Goal: Navigation & Orientation: Find specific page/section

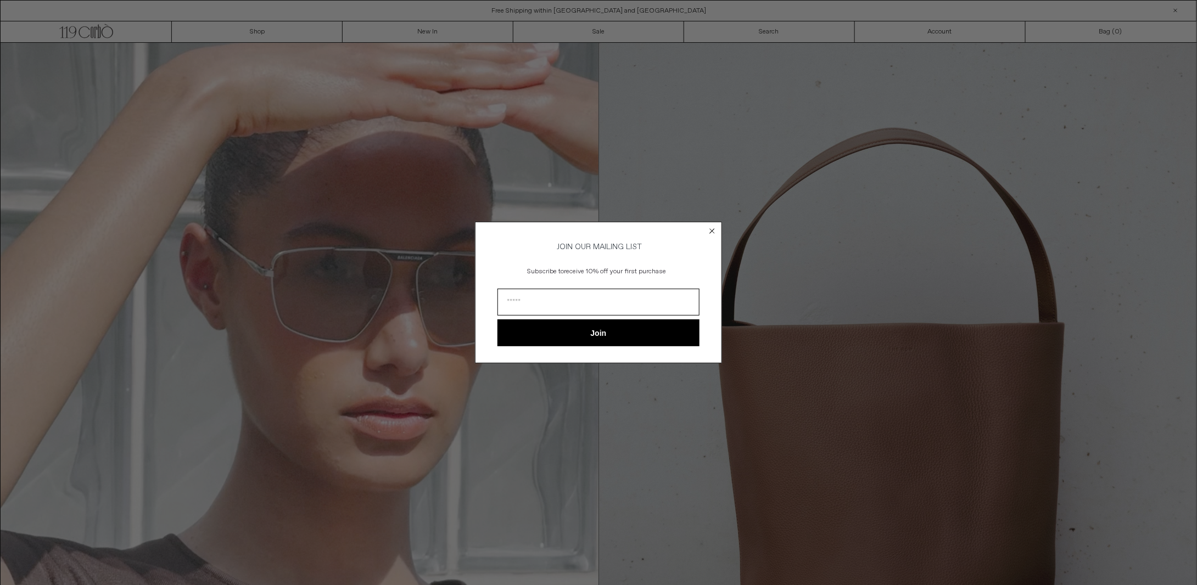
click at [712, 230] on circle "Close dialog" at bounding box center [712, 231] width 10 height 10
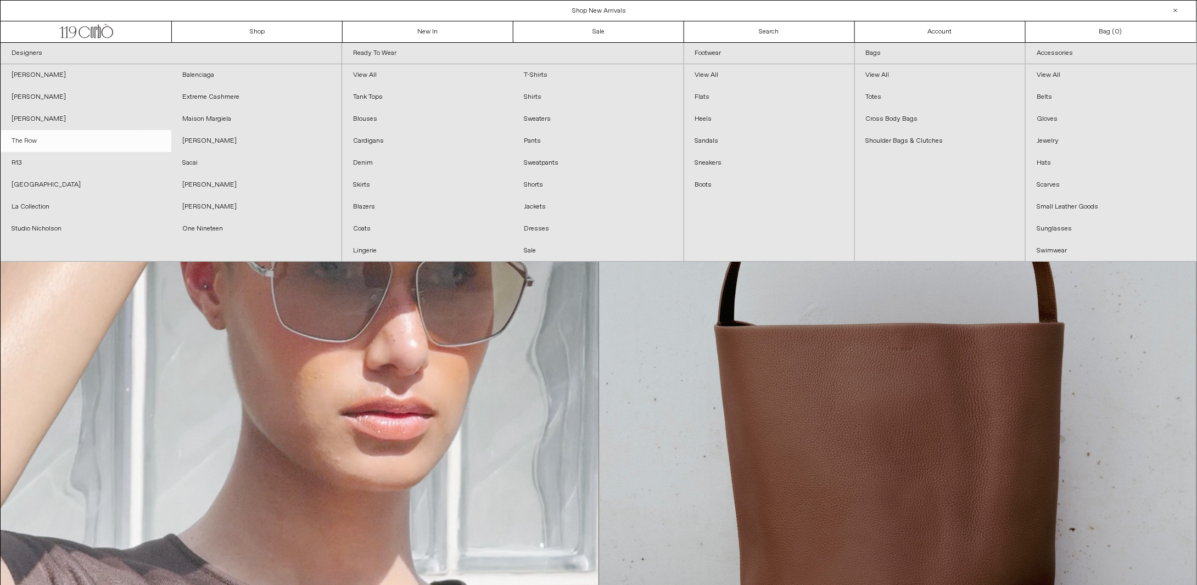
click at [29, 144] on link "The Row" at bounding box center [86, 141] width 171 height 22
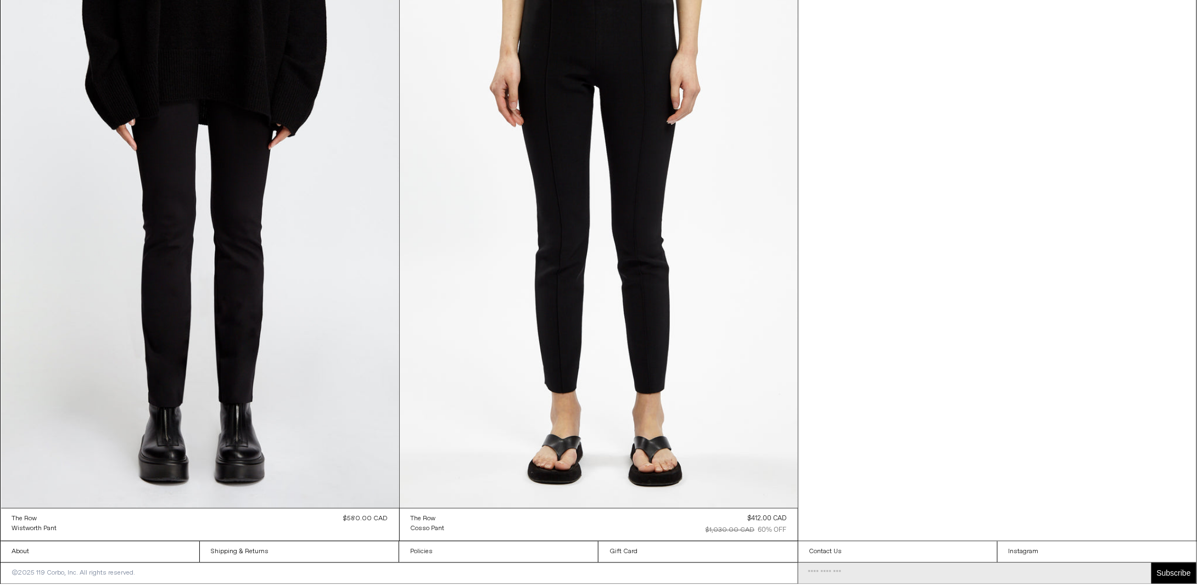
scroll to position [19671, 0]
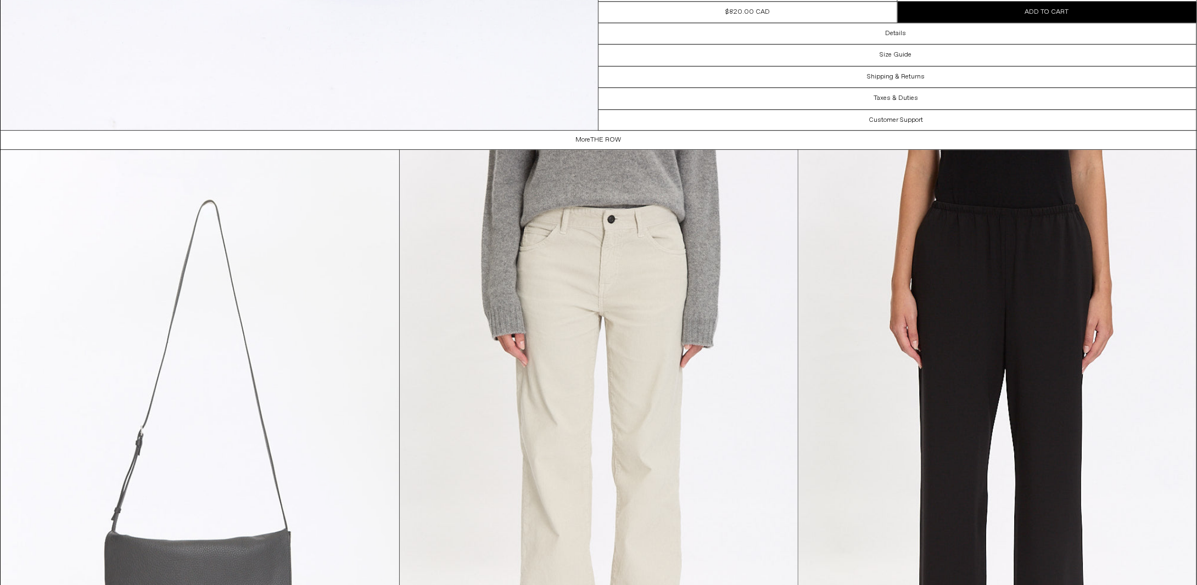
scroll to position [1685, 0]
